Goal: Task Accomplishment & Management: Manage account settings

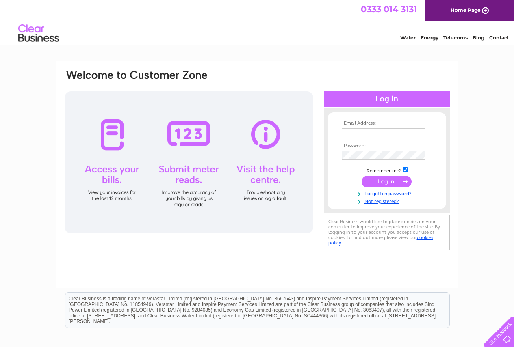
type input "office@westhillgolfclub.co.uk"
click at [388, 180] on input "submit" at bounding box center [386, 181] width 50 height 11
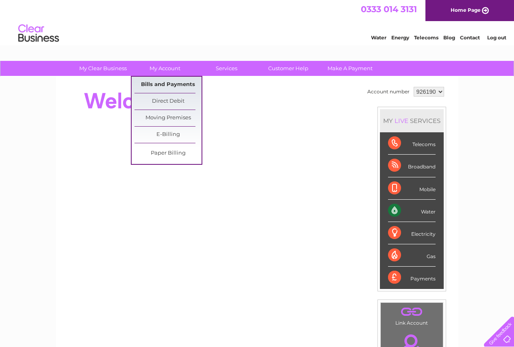
click at [157, 83] on link "Bills and Payments" at bounding box center [167, 85] width 67 height 16
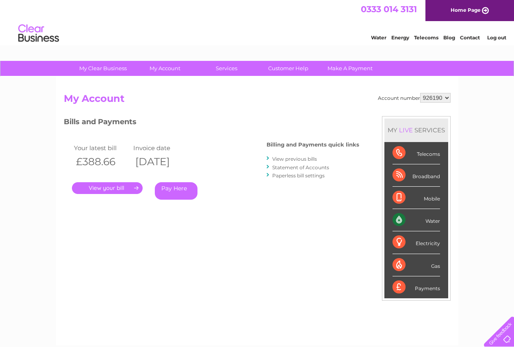
click at [114, 189] on link "." at bounding box center [107, 188] width 71 height 12
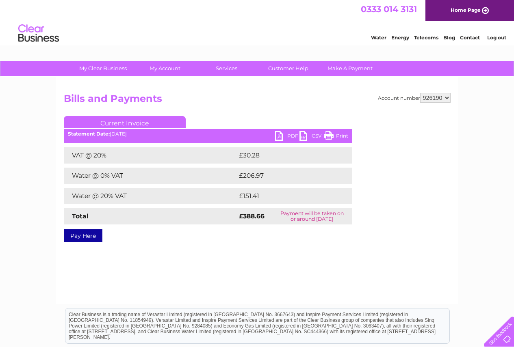
click at [334, 134] on link "Print" at bounding box center [336, 137] width 24 height 12
